Goal: Task Accomplishment & Management: Manage account settings

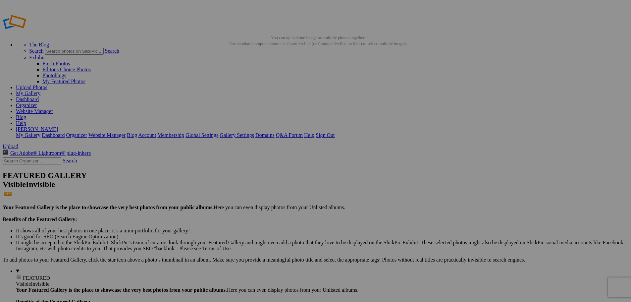
click at [272, 197] on span "Yes" at bounding box center [268, 200] width 8 height 6
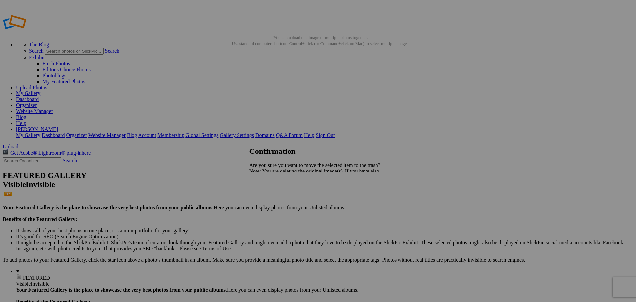
click at [272, 194] on link "Yes" at bounding box center [268, 194] width 8 height 6
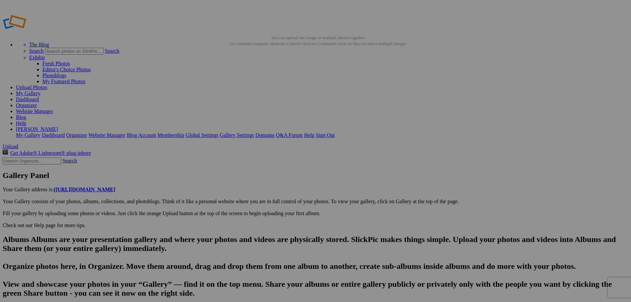
type input "2025-08-18_12-20-27_361"
